Goal: Find specific page/section: Find specific page/section

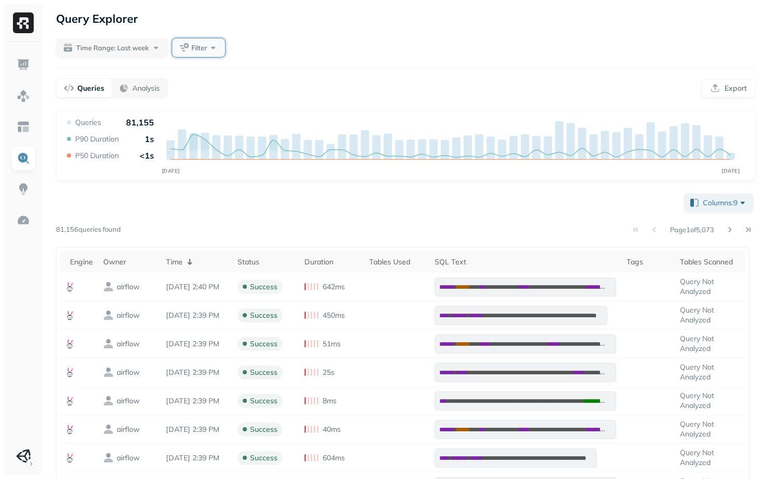
click at [214, 55] on button "Filter" at bounding box center [198, 47] width 53 height 19
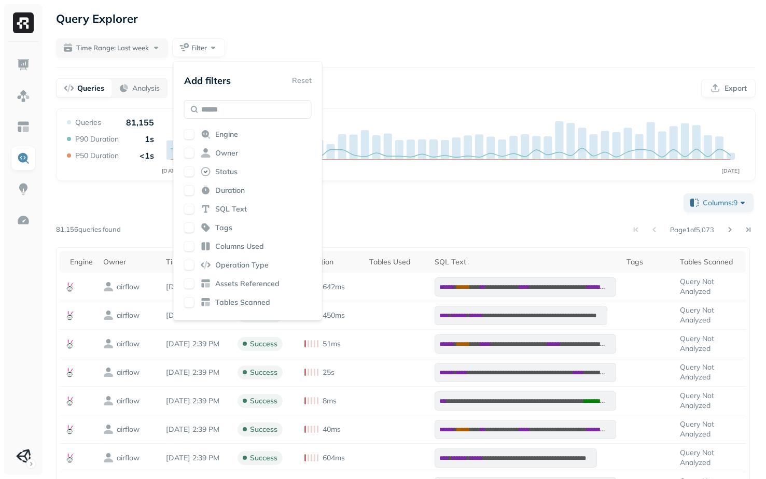
click at [378, 219] on div "**********" at bounding box center [405, 461] width 699 height 541
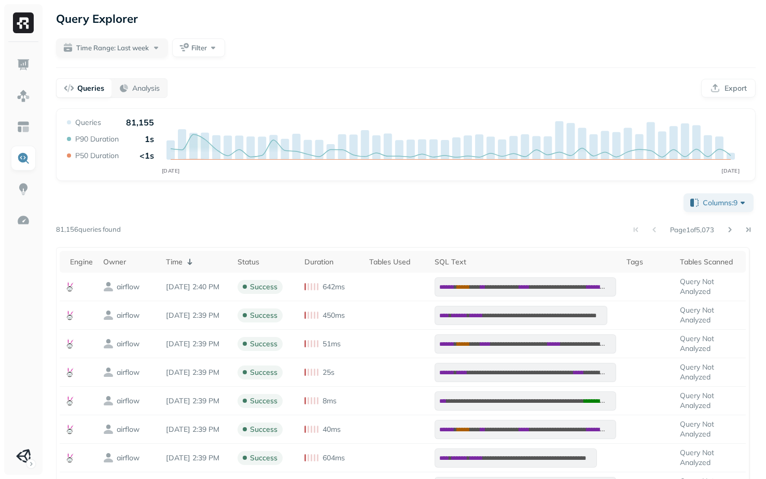
click at [168, 216] on div "**********" at bounding box center [405, 461] width 699 height 541
